Goal: Transaction & Acquisition: Purchase product/service

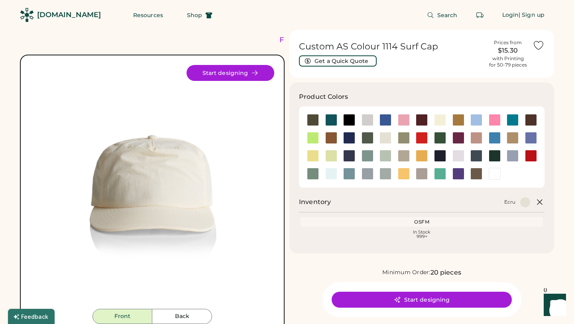
scroll to position [20, 0]
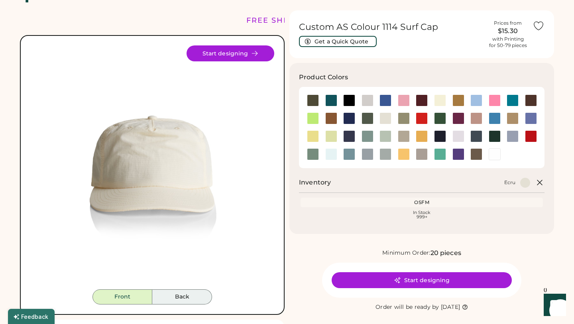
click at [183, 294] on button "Back" at bounding box center [182, 296] width 60 height 15
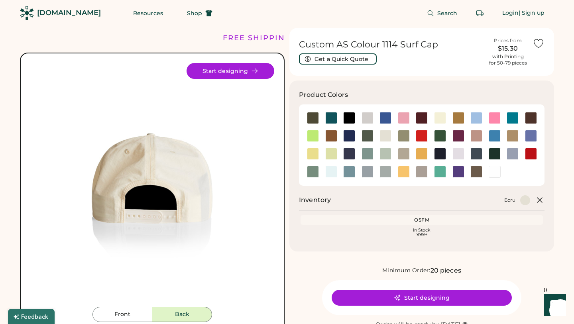
scroll to position [3, 0]
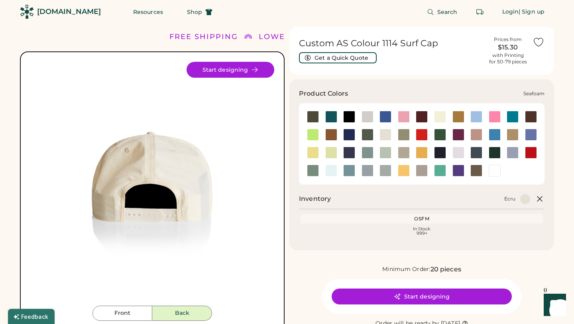
click at [331, 171] on div at bounding box center [331, 171] width 12 height 12
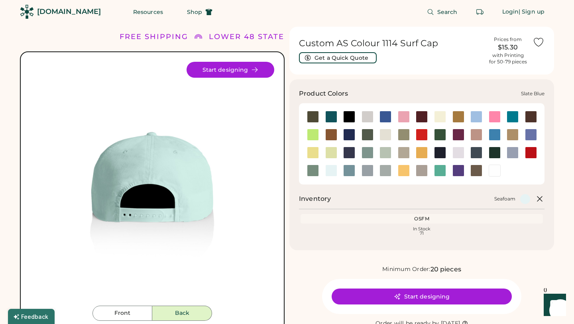
click at [349, 173] on div at bounding box center [349, 171] width 12 height 12
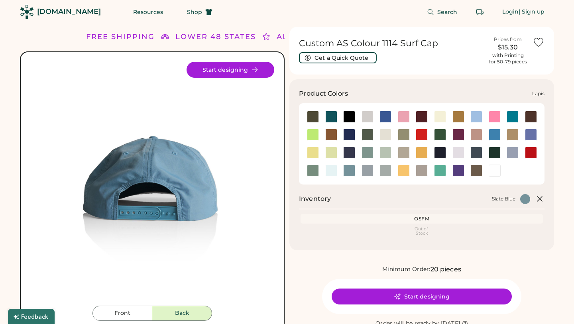
click at [530, 135] on div at bounding box center [531, 135] width 12 height 12
click at [492, 136] on div at bounding box center [495, 135] width 12 height 12
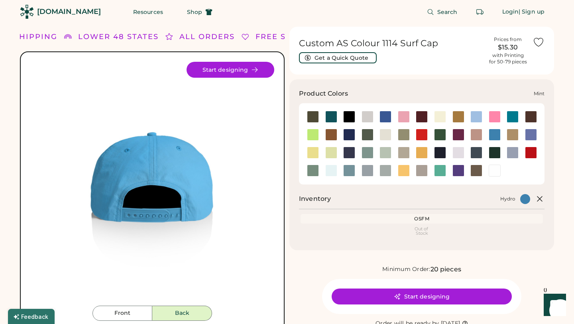
click at [388, 151] on div at bounding box center [385, 153] width 12 height 12
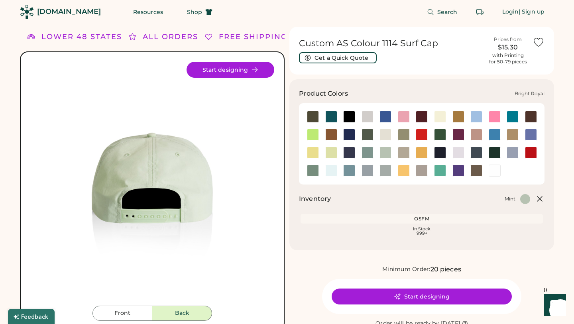
click at [385, 116] on div at bounding box center [385, 117] width 12 height 12
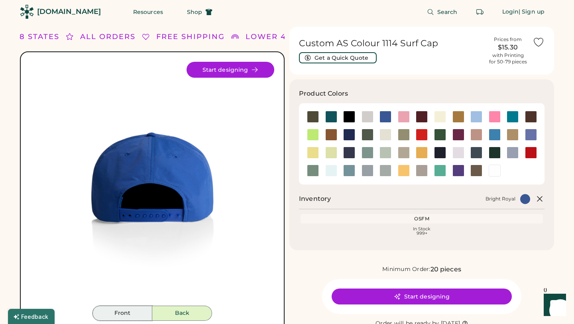
click at [126, 310] on button "Front" at bounding box center [122, 313] width 60 height 15
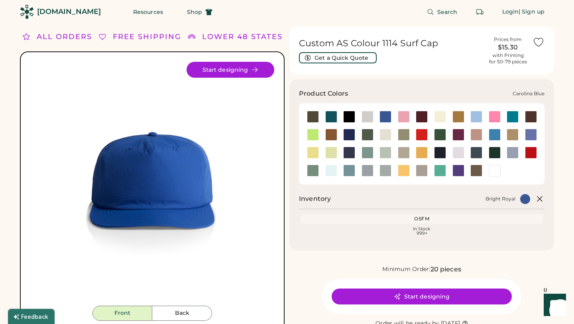
click at [477, 118] on div at bounding box center [476, 117] width 12 height 12
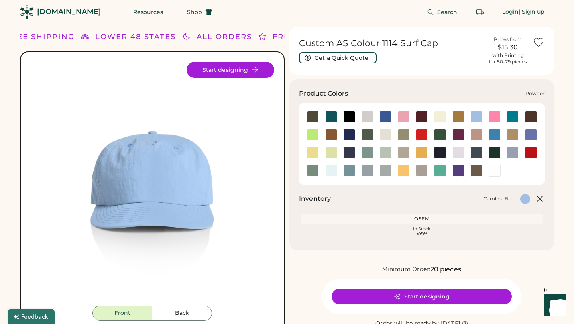
click at [514, 153] on div at bounding box center [512, 153] width 12 height 12
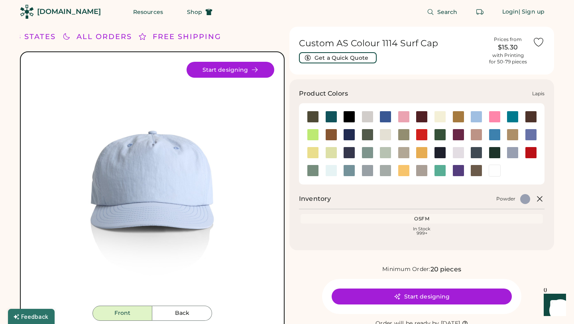
click at [531, 136] on div at bounding box center [531, 135] width 12 height 12
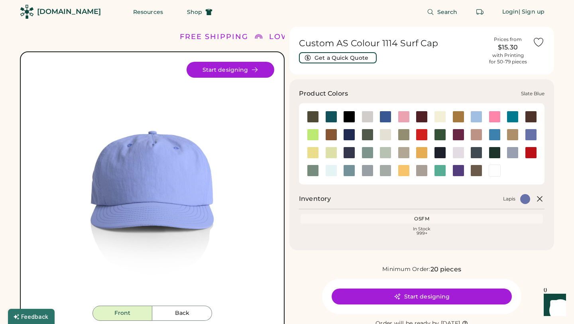
click at [351, 170] on div at bounding box center [349, 171] width 12 height 12
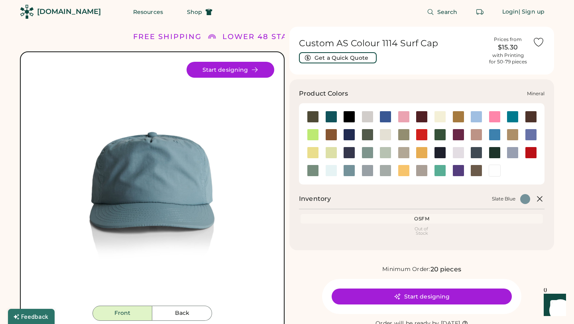
click at [368, 152] on div at bounding box center [367, 153] width 12 height 12
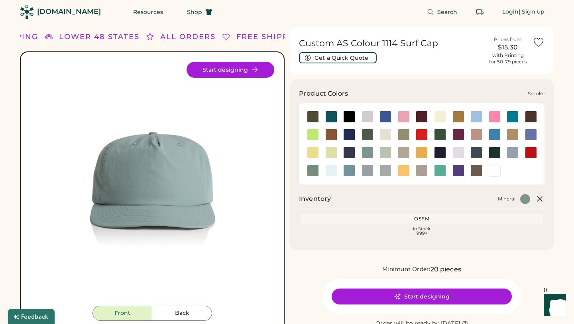
click at [365, 170] on div at bounding box center [367, 171] width 12 height 12
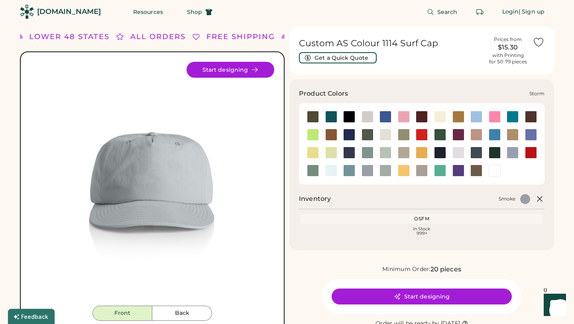
click at [384, 171] on div at bounding box center [385, 171] width 12 height 12
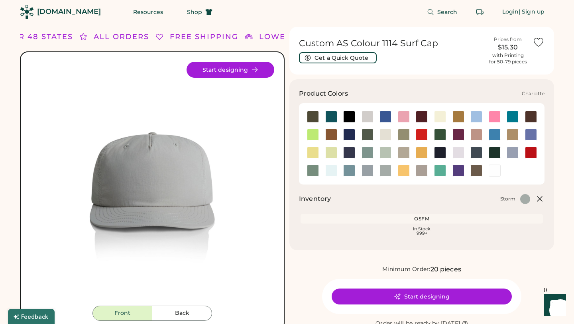
click at [513, 116] on div at bounding box center [512, 117] width 12 height 12
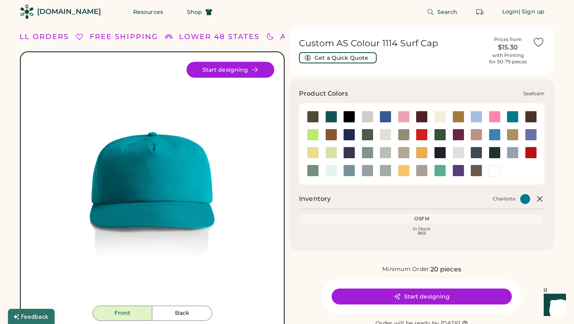
click at [330, 172] on div at bounding box center [331, 171] width 12 height 12
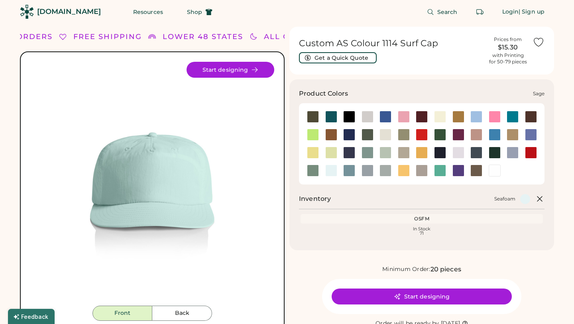
click at [312, 173] on div at bounding box center [313, 171] width 12 height 12
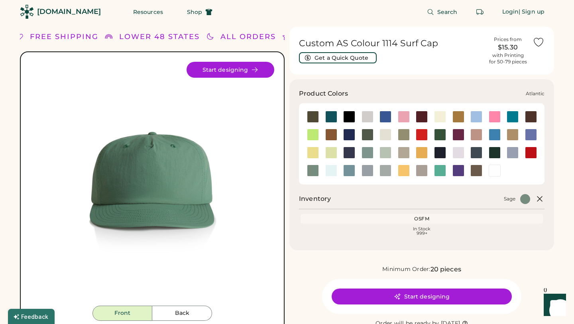
click at [329, 114] on div at bounding box center [331, 117] width 12 height 12
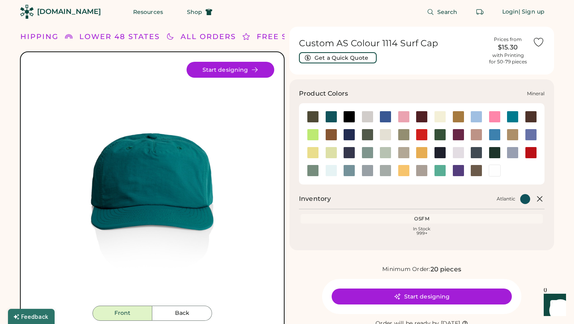
click at [367, 149] on div at bounding box center [367, 153] width 12 height 12
